Goal: Information Seeking & Learning: Learn about a topic

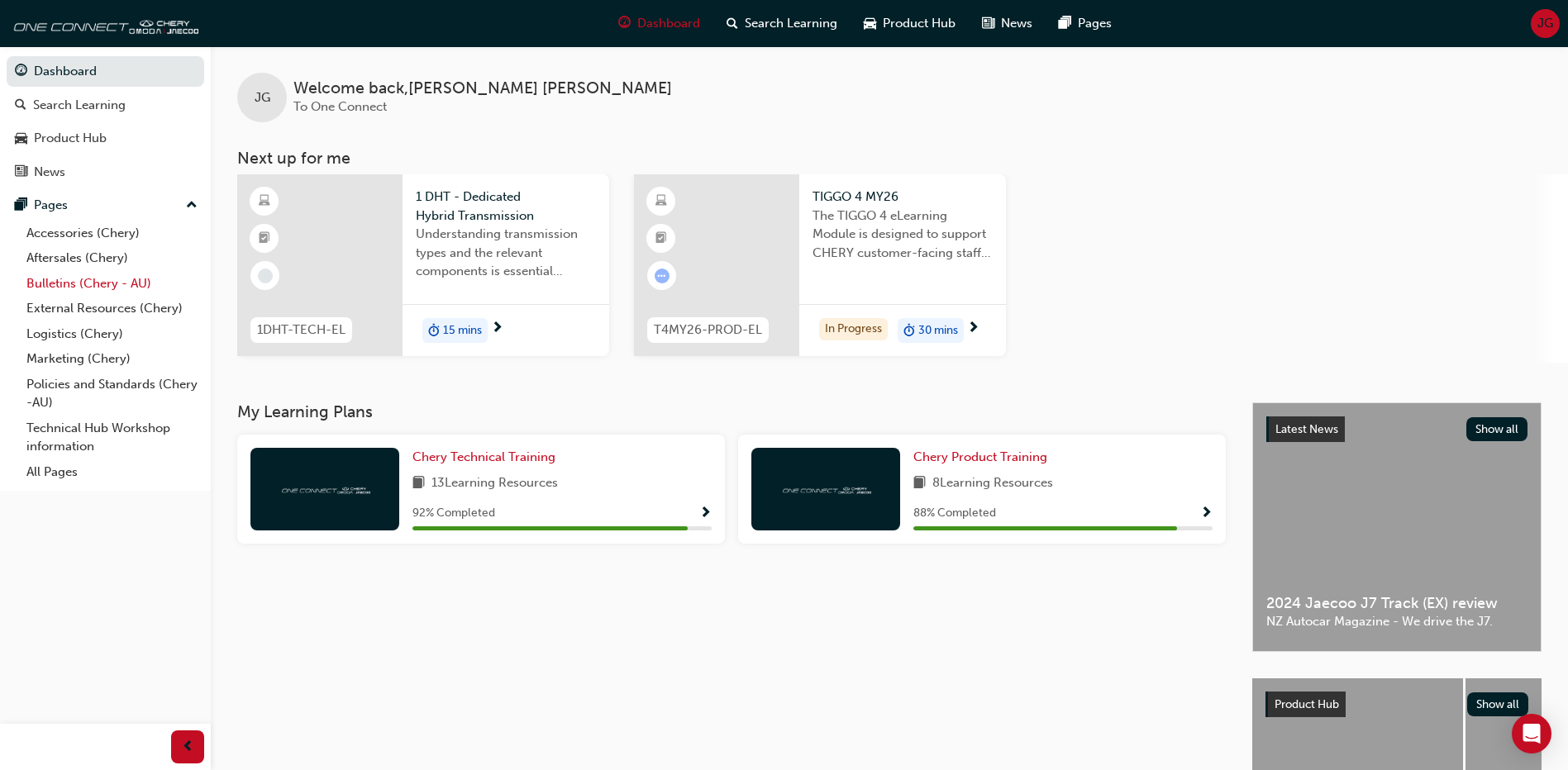
click at [90, 282] on link "Bulletins (Chery - AU)" at bounding box center [111, 284] width 184 height 25
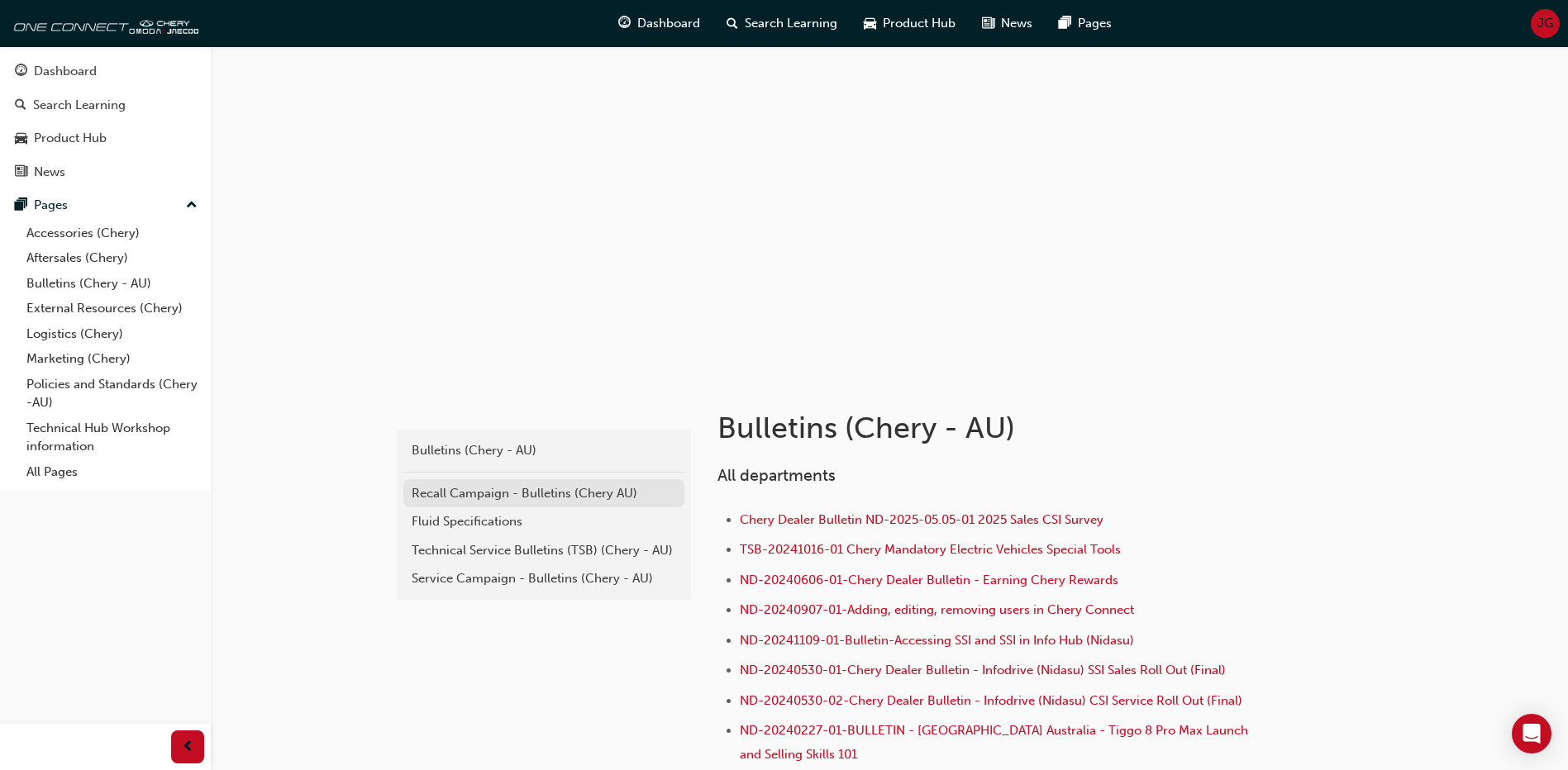
scroll to position [82, 0]
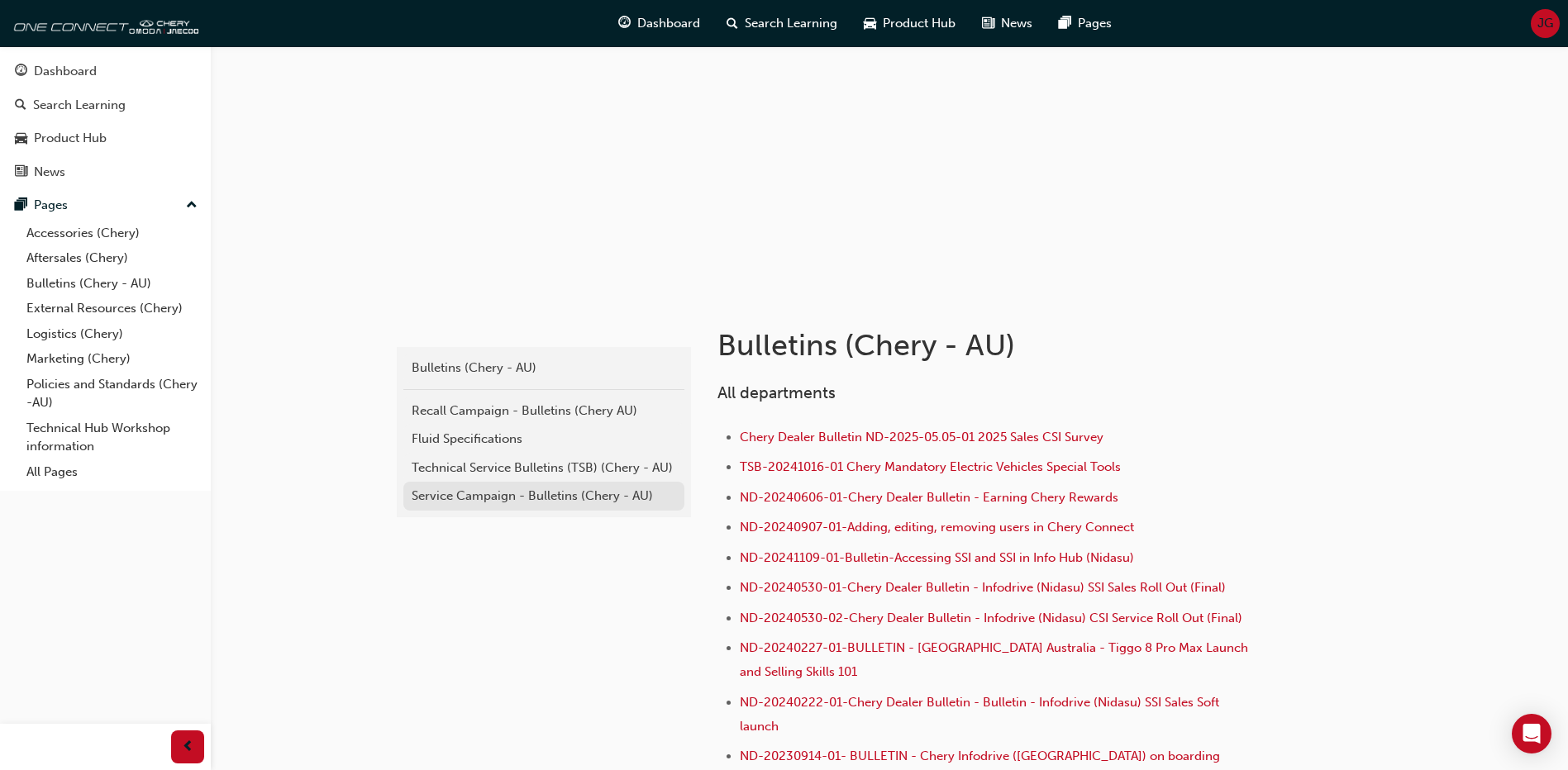
click at [487, 498] on div "Service Campaign - Bulletins (Chery - AU)" at bounding box center [544, 496] width 265 height 19
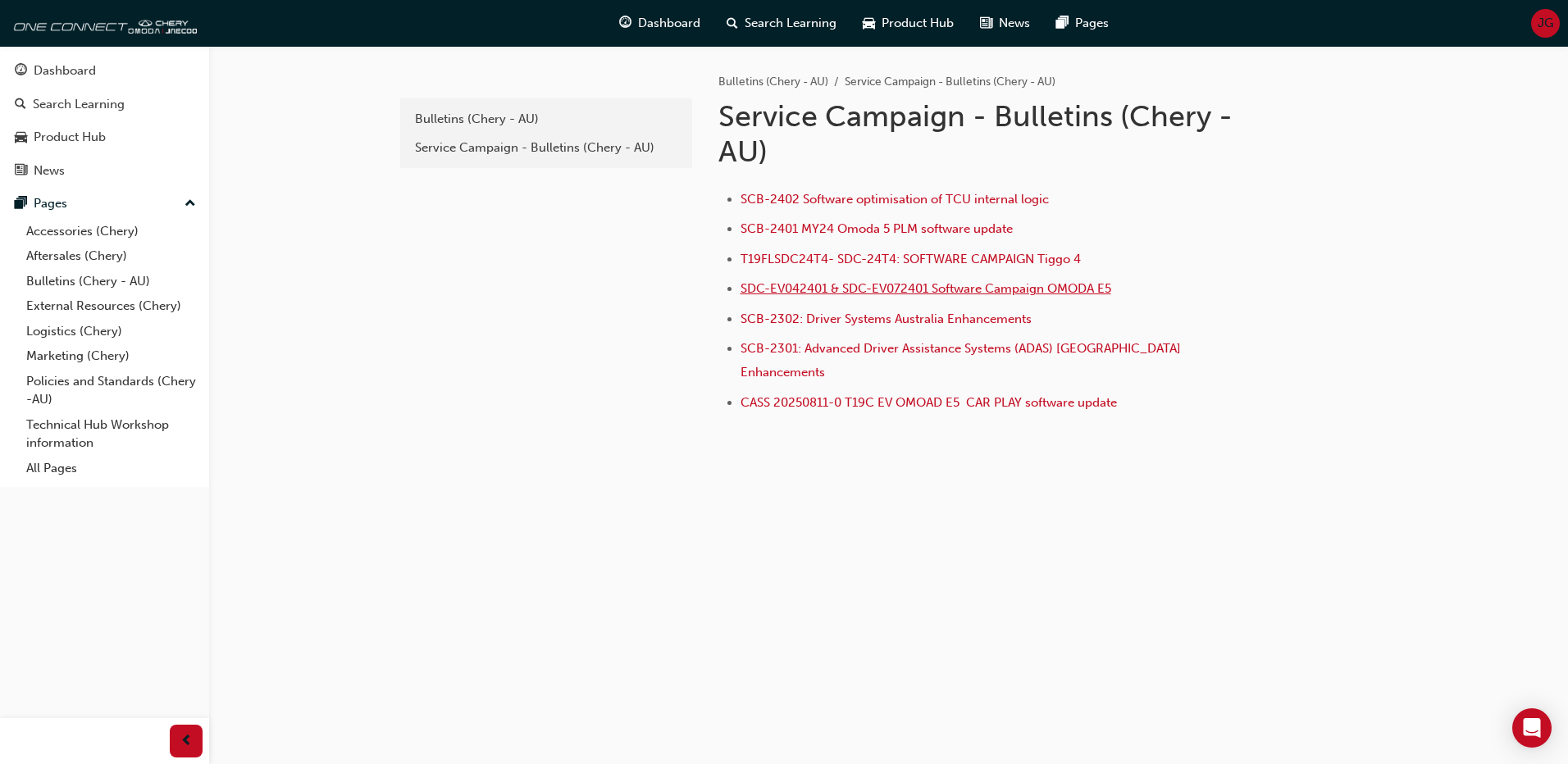
click at [865, 289] on span "SDC-EV042401 & SDC-EV072401 Software Campaign OMODA E5" at bounding box center [926, 288] width 371 height 14
